Goal: Use online tool/utility: Utilize a website feature to perform a specific function

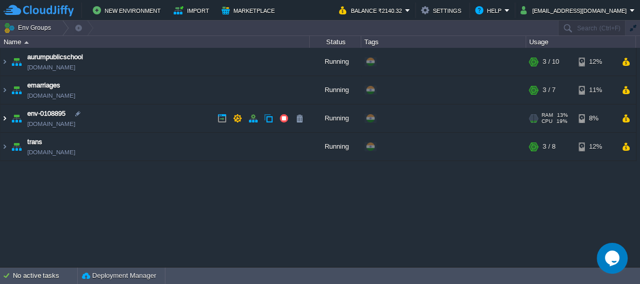
click at [2, 118] on img at bounding box center [5, 119] width 8 height 28
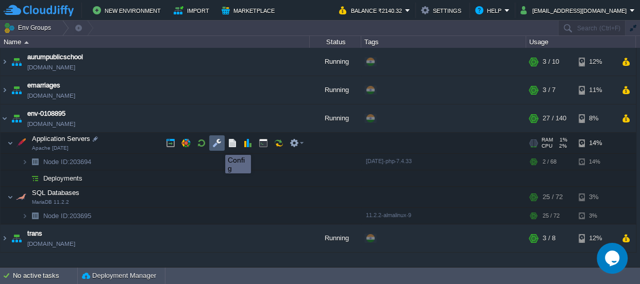
click at [217, 146] on button "button" at bounding box center [216, 143] width 9 height 9
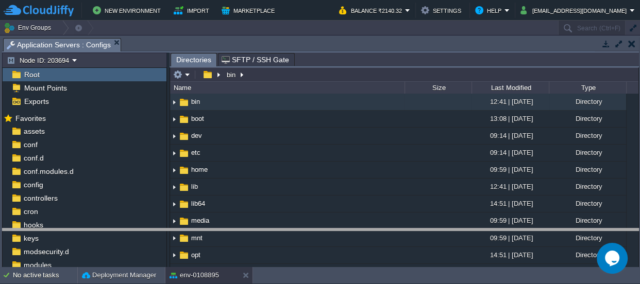
drag, startPoint x: 371, startPoint y: 38, endPoint x: 311, endPoint y: 251, distance: 222.0
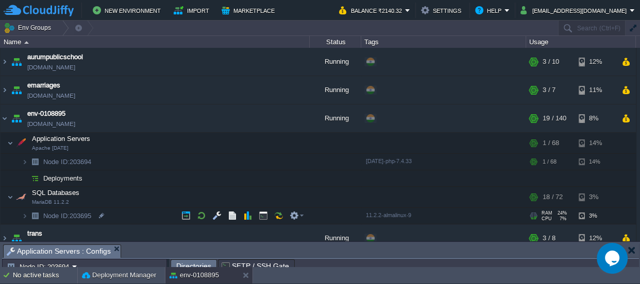
click at [380, 213] on span "11.2.2-almalinux-9" at bounding box center [388, 215] width 45 height 6
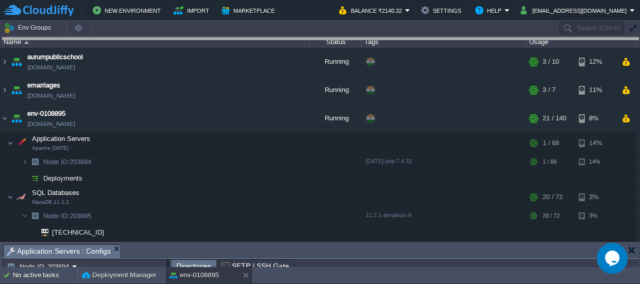
drag, startPoint x: 354, startPoint y: 254, endPoint x: 343, endPoint y: 7, distance: 247.5
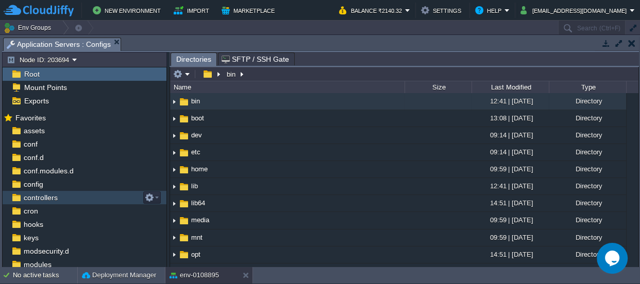
click at [47, 195] on span "controllers" at bounding box center [41, 197] width 38 height 9
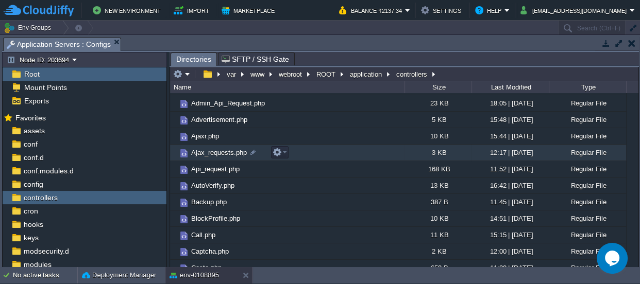
scroll to position [93, 0]
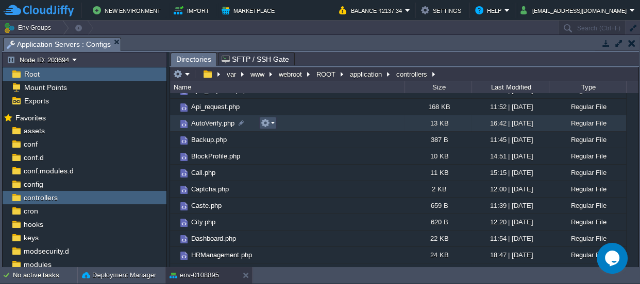
click at [264, 120] on button "button" at bounding box center [265, 122] width 9 height 9
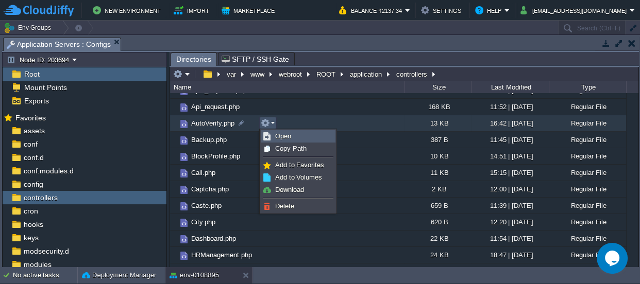
click at [283, 131] on link "Open" at bounding box center [298, 136] width 74 height 11
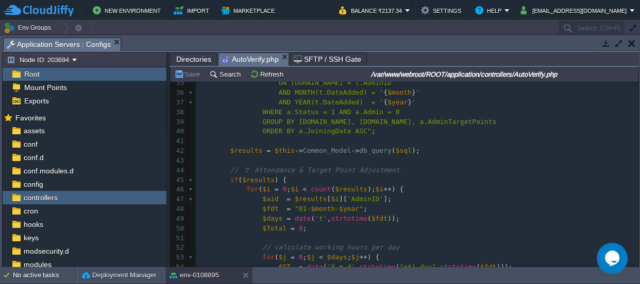
scroll to position [0, 0]
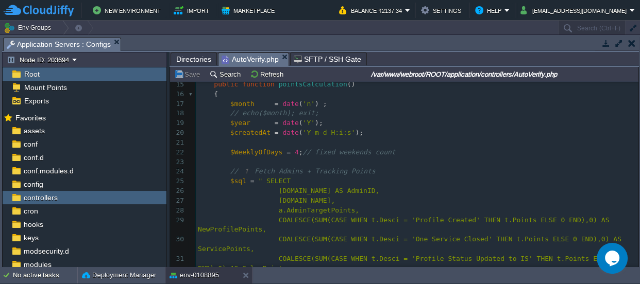
click at [236, 112] on span "// echo($month); exit;" at bounding box center [274, 113] width 89 height 8
click at [331, 101] on pre "$month = date ( 'n' ) ;" at bounding box center [417, 104] width 443 height 10
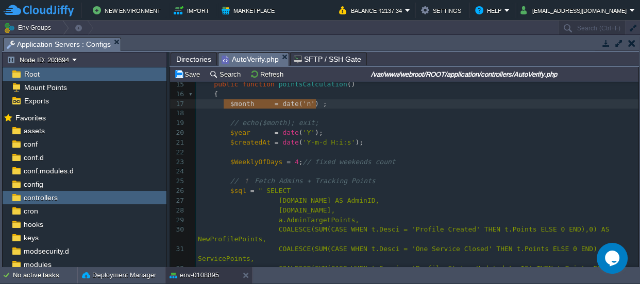
type textarea "$month = date('n') ;"
drag, startPoint x: 333, startPoint y: 103, endPoint x: 226, endPoint y: 104, distance: 107.2
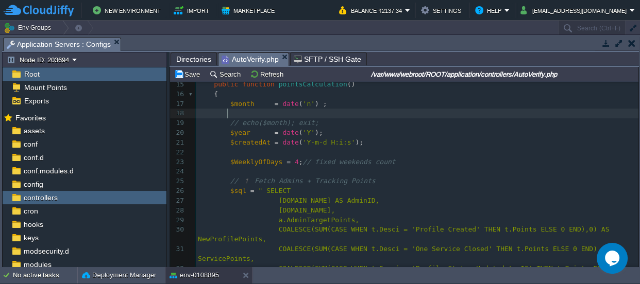
click at [233, 116] on pre at bounding box center [417, 114] width 443 height 10
paste textarea ")"
type textarea "date('n')"
drag, startPoint x: 310, startPoint y: 111, endPoint x: 277, endPoint y: 116, distance: 33.4
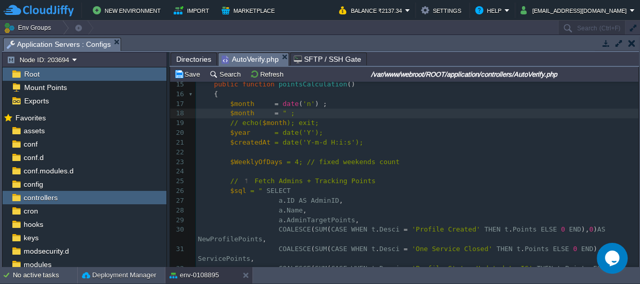
type textarea """"
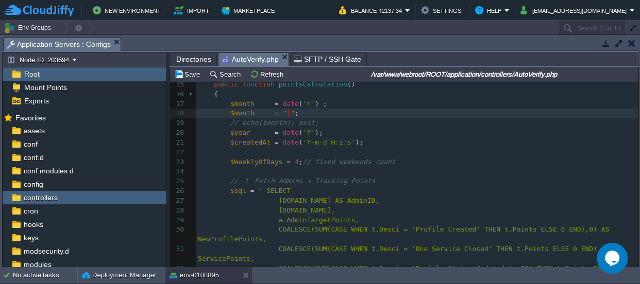
type textarea ")8"
type textarea "0"
type textarea "$month = "08" ;"
drag, startPoint x: 298, startPoint y: 111, endPoint x: 261, endPoint y: 110, distance: 37.6
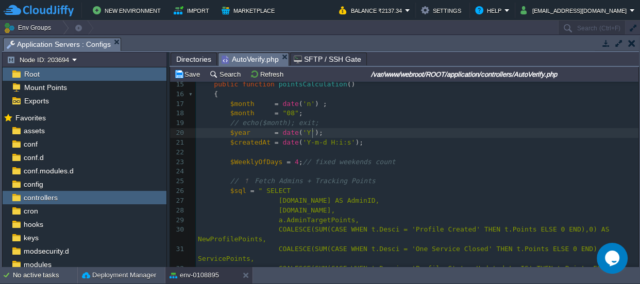
click at [320, 133] on pre "$year = date ( 'Y' );" at bounding box center [417, 133] width 443 height 10
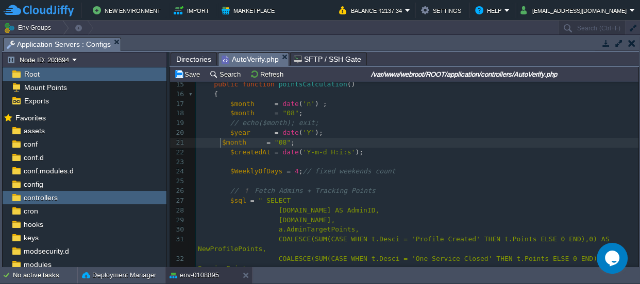
click at [219, 142] on div "x 1 <?php 2 error_reporting ( 0 ); 3 defined ( 'BASEPATH' ) OR exit ( 'No direc…" at bounding box center [417, 167] width 443 height 447
click at [235, 128] on div "x 1 <?php 2 error_reporting ( 0 ); 3 defined ( 'BASEPATH' ) OR exit ( 'No direc…" at bounding box center [417, 167] width 443 height 447
type textarea "$year"
click at [236, 142] on span "$month" at bounding box center [242, 143] width 24 height 8
type textarea "$month"
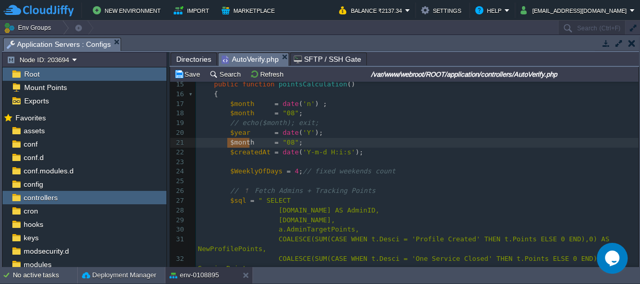
paste textarea
click at [282, 144] on div "x 1 <?php 2 error_reporting ( 0 ); 3 defined ( 'BASEPATH' ) OR exit ( 'No direc…" at bounding box center [417, 167] width 443 height 447
click at [303, 142] on pre "$year = "08" ;" at bounding box center [417, 143] width 443 height 10
type textarea "$c"
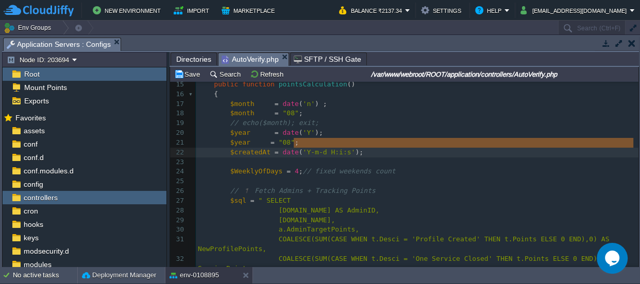
type textarea "$year = "08" ;"
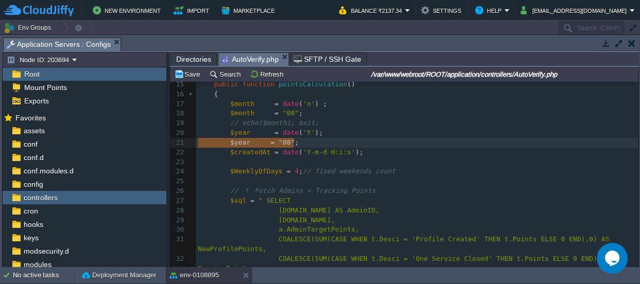
drag, startPoint x: 303, startPoint y: 142, endPoint x: 170, endPoint y: 143, distance: 132.9
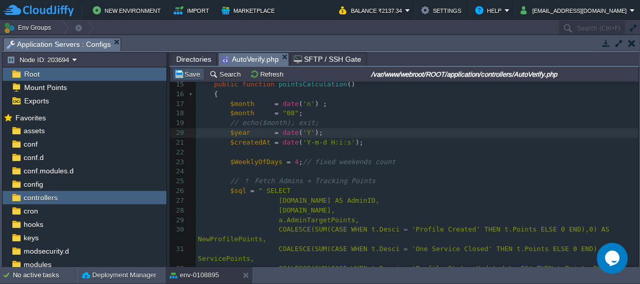
click at [197, 75] on button "Save" at bounding box center [188, 74] width 29 height 9
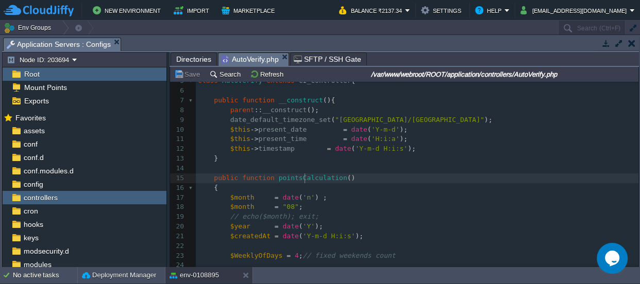
scroll to position [3, 0]
click at [303, 177] on span "pointsCalculation" at bounding box center [313, 178] width 69 height 8
type textarea "pointsCalculation"
